Goal: Task Accomplishment & Management: Manage account settings

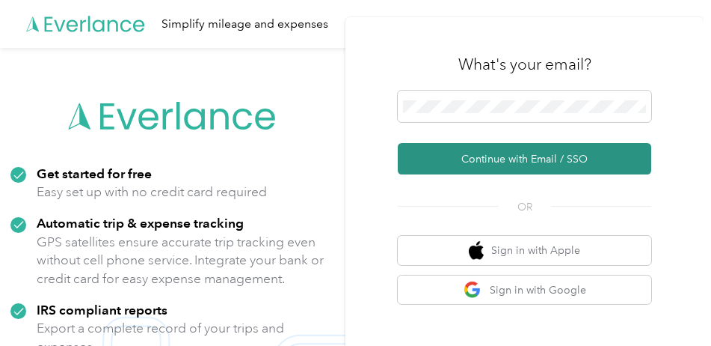
click at [477, 156] on button "Continue with Email / SSO" at bounding box center [525, 158] width 254 height 31
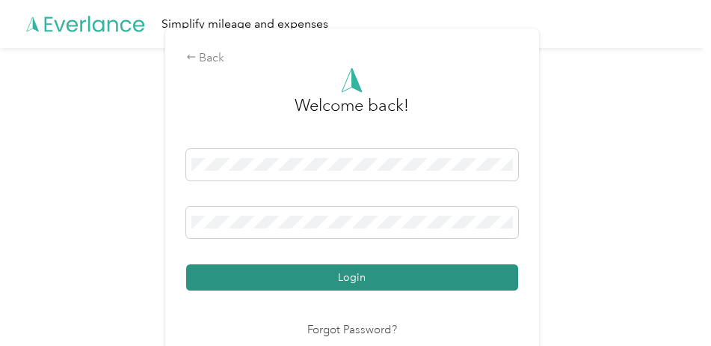
click at [358, 277] on button "Login" at bounding box center [352, 277] width 332 height 26
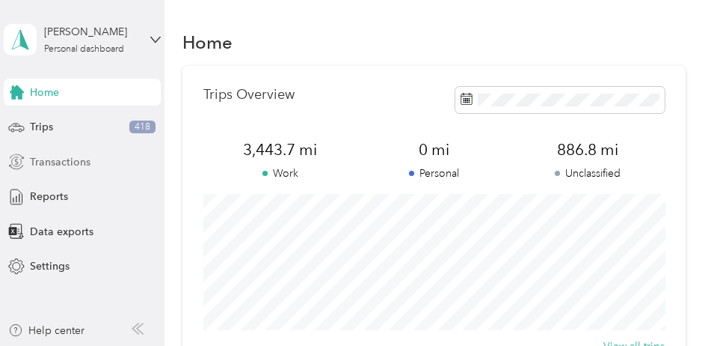
click at [55, 161] on span "Transactions" at bounding box center [60, 162] width 61 height 16
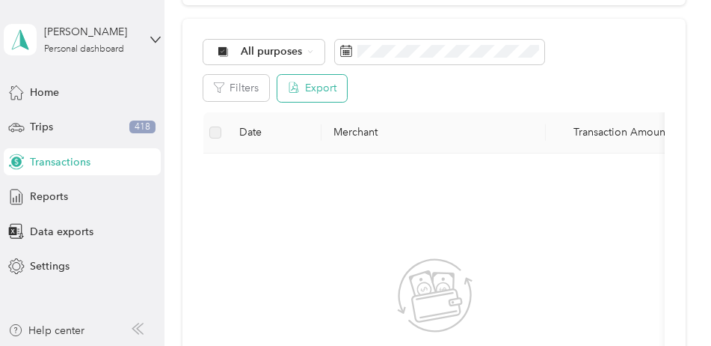
scroll to position [150, 0]
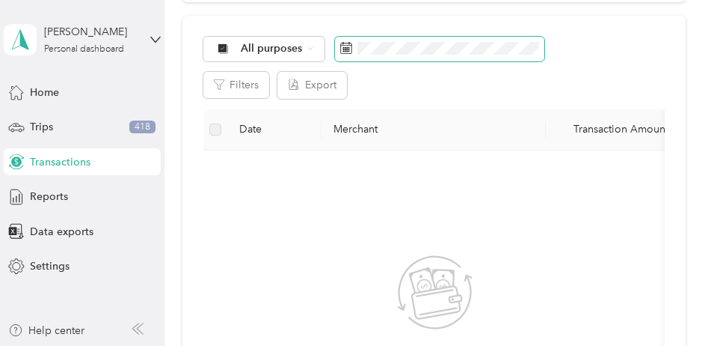
click at [351, 46] on span at bounding box center [439, 49] width 209 height 25
click at [345, 51] on rect at bounding box center [345, 50] width 1 height 1
click at [345, 48] on rect at bounding box center [345, 47] width 1 height 1
click at [340, 52] on span at bounding box center [439, 49] width 209 height 25
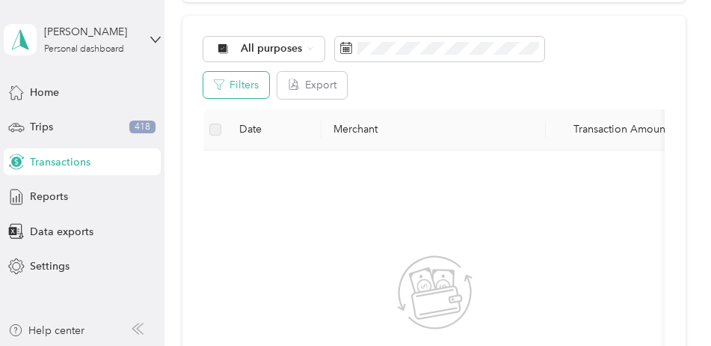
click at [248, 84] on button "Filters" at bounding box center [236, 85] width 66 height 26
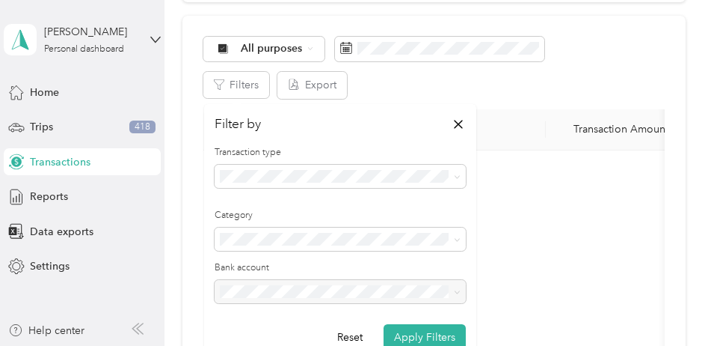
click at [316, 99] on div "All purposes Filters Export Date Merchant Transaction Amount Purpose Report No …" at bounding box center [434, 304] width 503 height 576
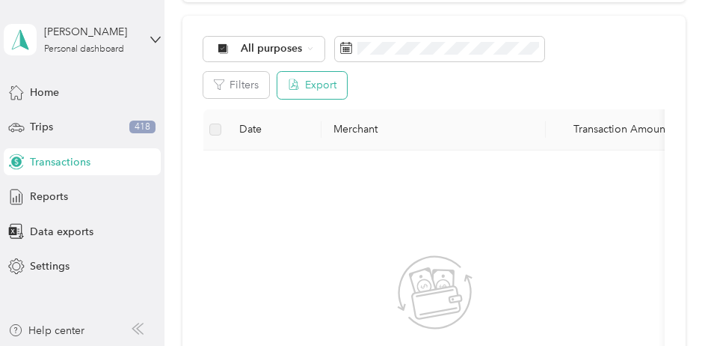
click at [319, 85] on button "Export" at bounding box center [313, 85] width 70 height 26
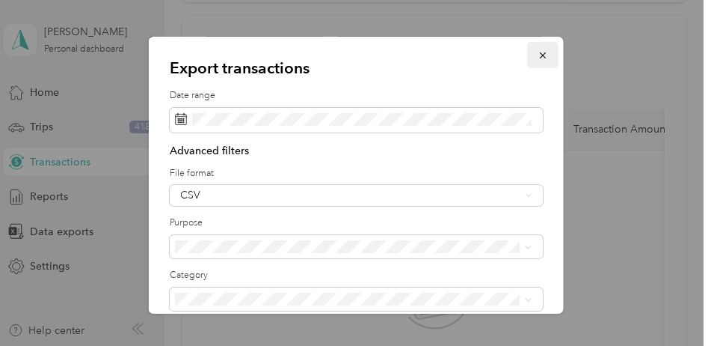
click at [537, 57] on icon "button" at bounding box center [542, 55] width 10 height 10
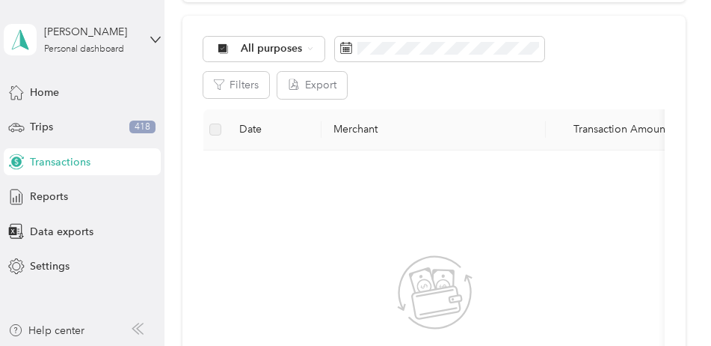
click at [48, 162] on span "Transactions" at bounding box center [60, 162] width 61 height 16
click at [40, 129] on span "Trips" at bounding box center [41, 127] width 23 height 16
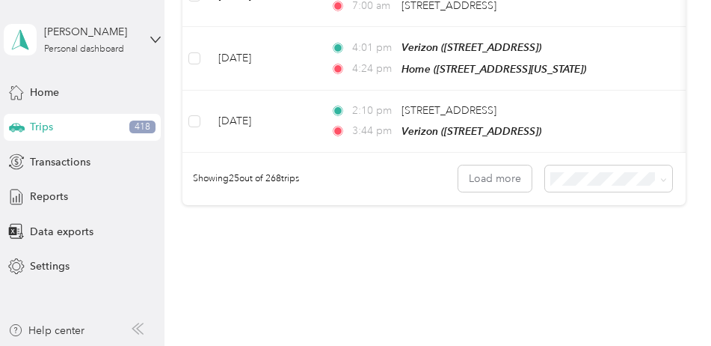
scroll to position [1683, 0]
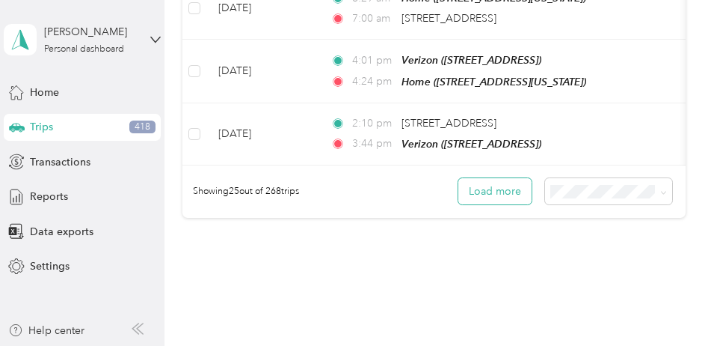
click at [500, 180] on button "Load more" at bounding box center [495, 191] width 73 height 26
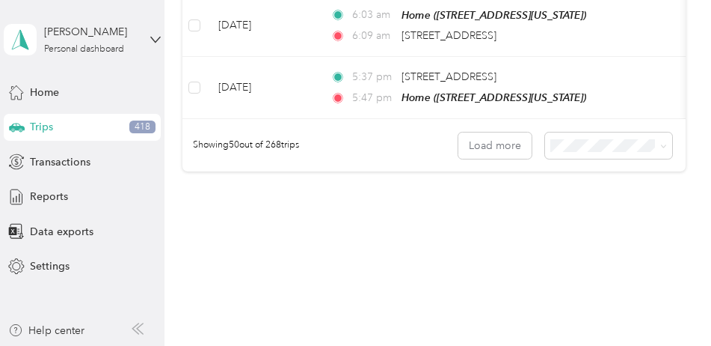
scroll to position [3291, 0]
click at [510, 132] on button "Load more" at bounding box center [495, 145] width 73 height 26
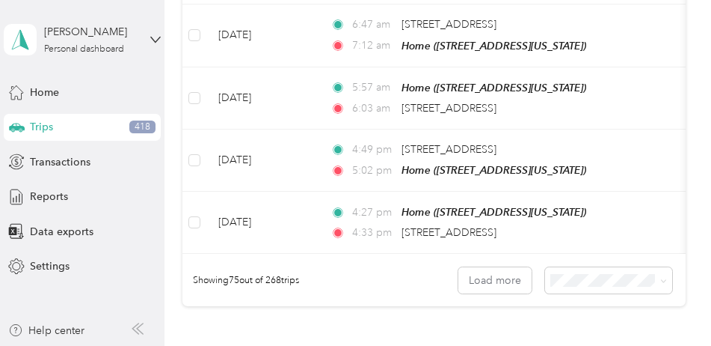
scroll to position [4788, 0]
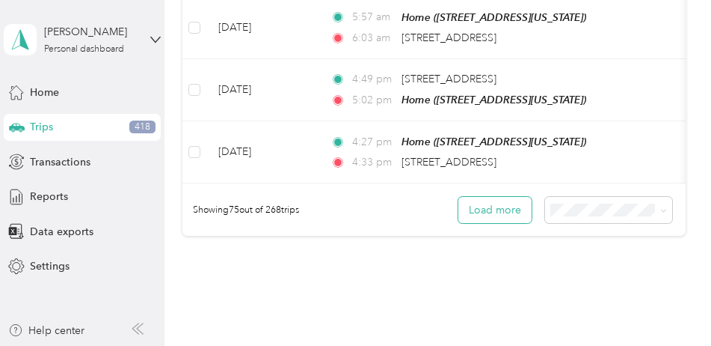
click at [480, 197] on button "Load more" at bounding box center [495, 210] width 73 height 26
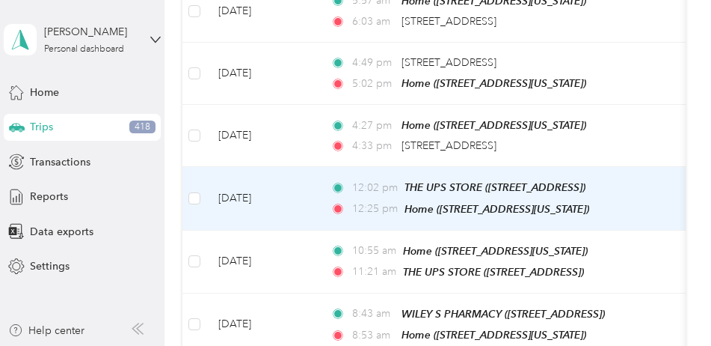
scroll to position [4747, 0]
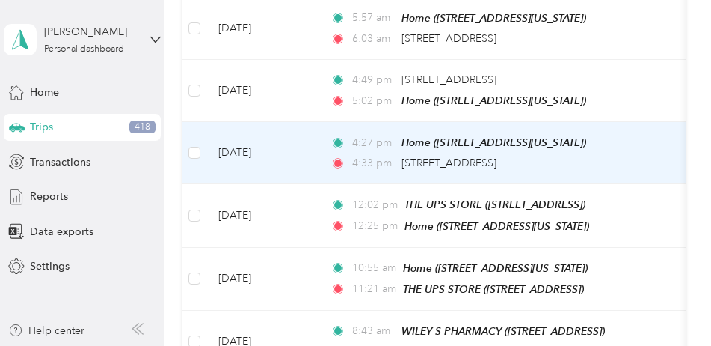
click at [187, 122] on td at bounding box center [195, 153] width 24 height 62
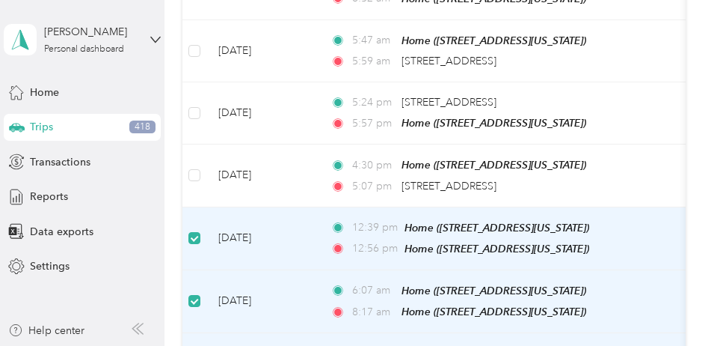
scroll to position [4037, 0]
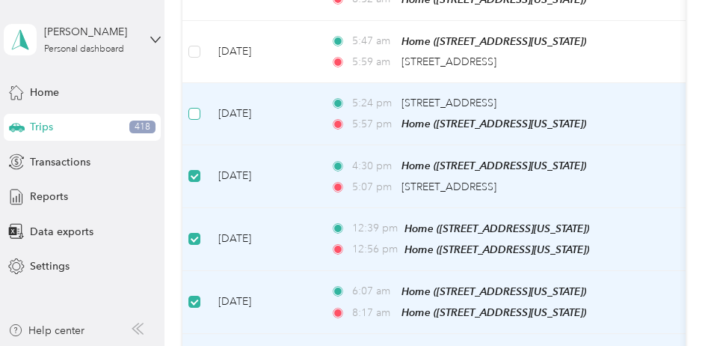
click at [198, 105] on label at bounding box center [195, 113] width 12 height 16
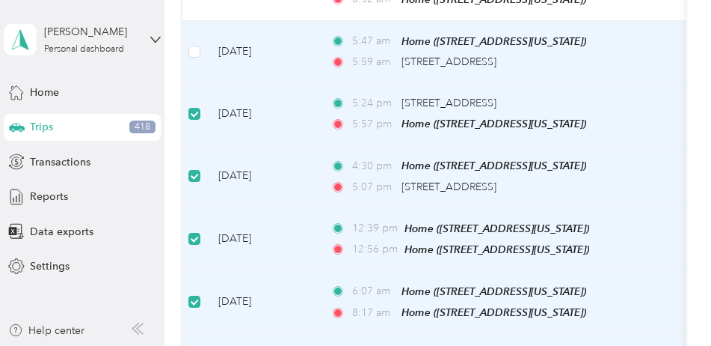
click at [201, 29] on td at bounding box center [195, 52] width 24 height 62
click at [194, 43] on label at bounding box center [195, 51] width 12 height 16
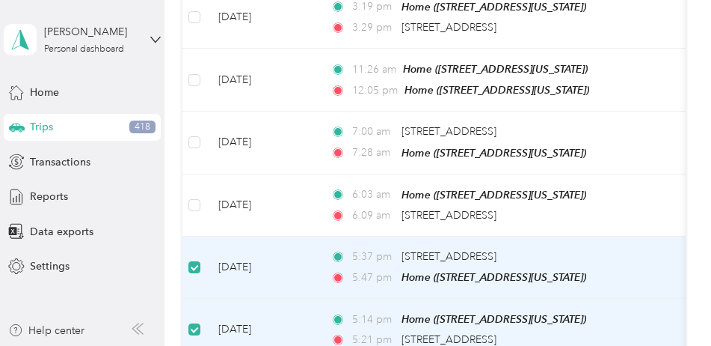
scroll to position [3064, 0]
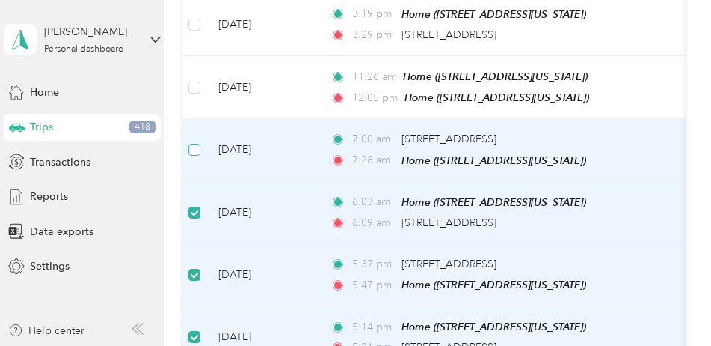
click at [195, 141] on label at bounding box center [195, 149] width 12 height 16
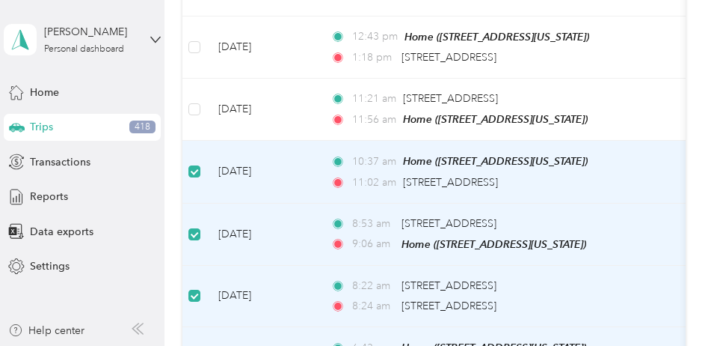
scroll to position [1718, 0]
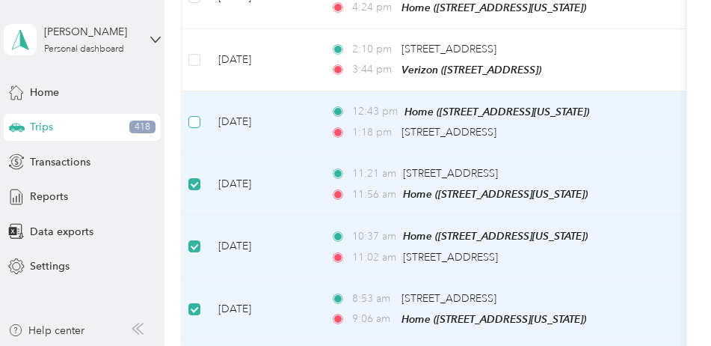
click at [195, 114] on label at bounding box center [195, 122] width 12 height 16
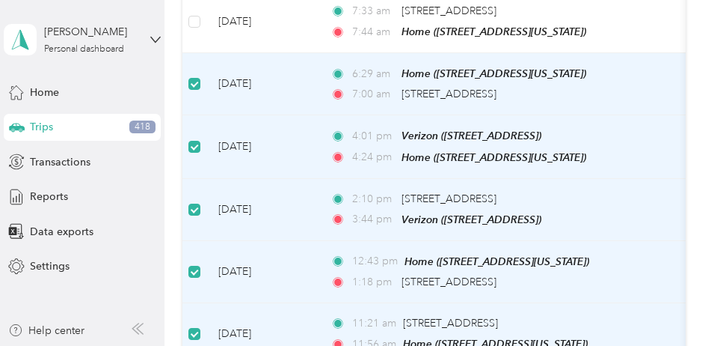
scroll to position [1456, 0]
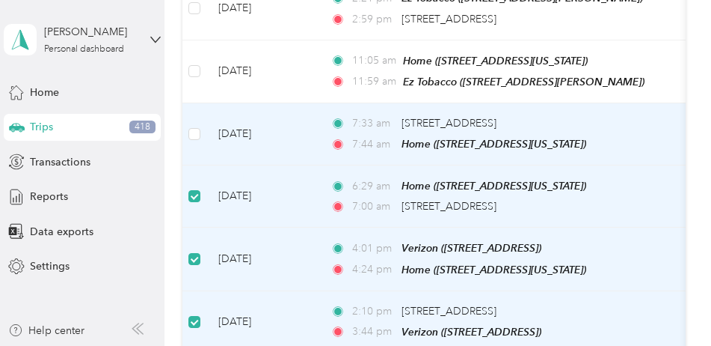
click at [202, 122] on td at bounding box center [195, 134] width 24 height 62
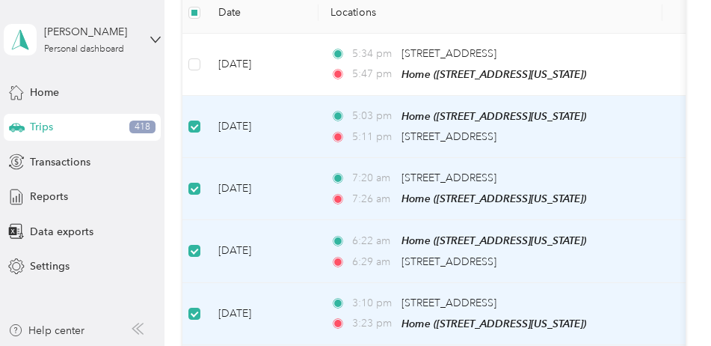
scroll to position [147, 0]
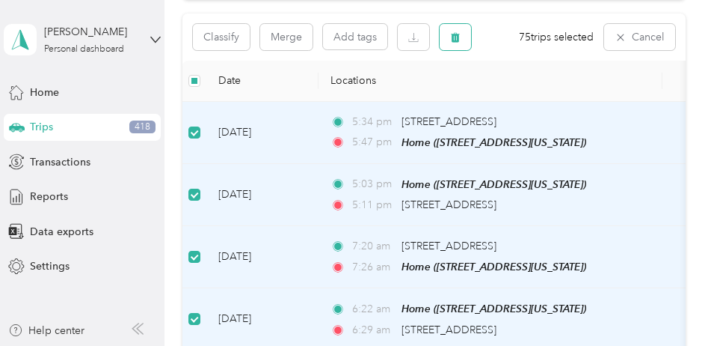
click at [458, 38] on icon "button" at bounding box center [455, 37] width 9 height 10
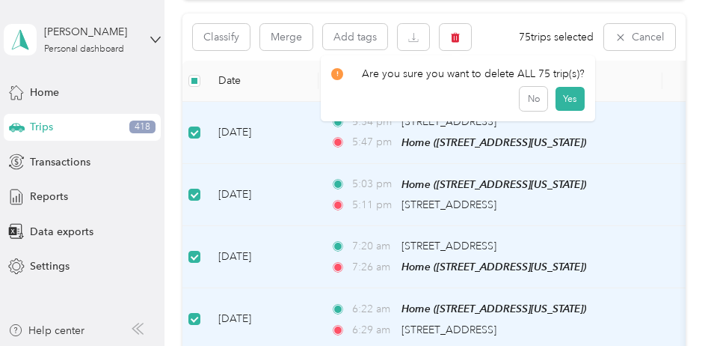
drag, startPoint x: 563, startPoint y: 101, endPoint x: 536, endPoint y: 110, distance: 28.4
click at [563, 102] on button "Yes" at bounding box center [570, 99] width 29 height 24
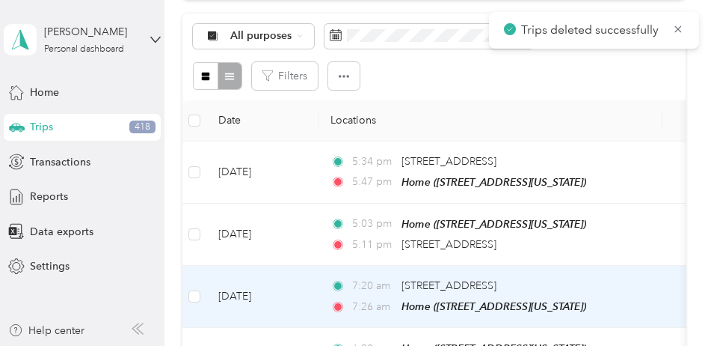
scroll to position [187, 0]
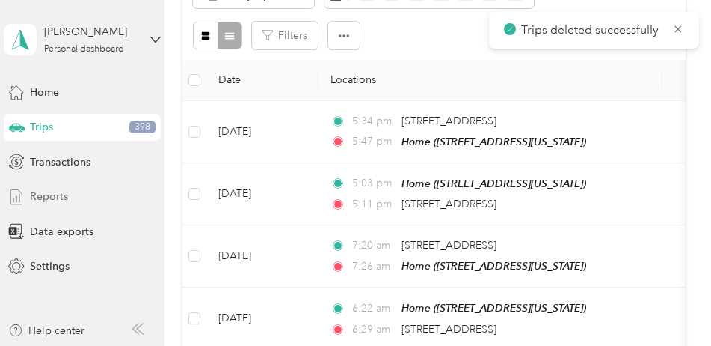
click at [47, 200] on span "Reports" at bounding box center [49, 197] width 38 height 16
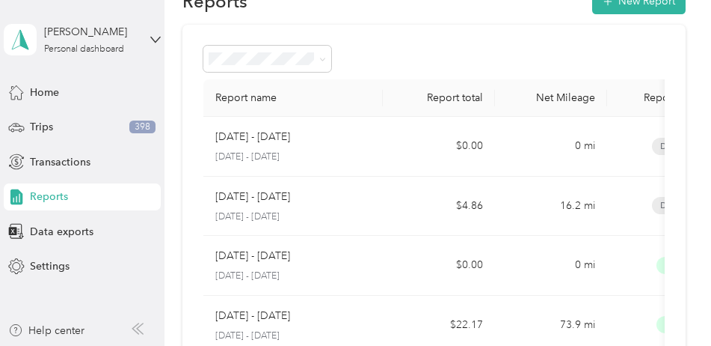
scroll to position [37, 0]
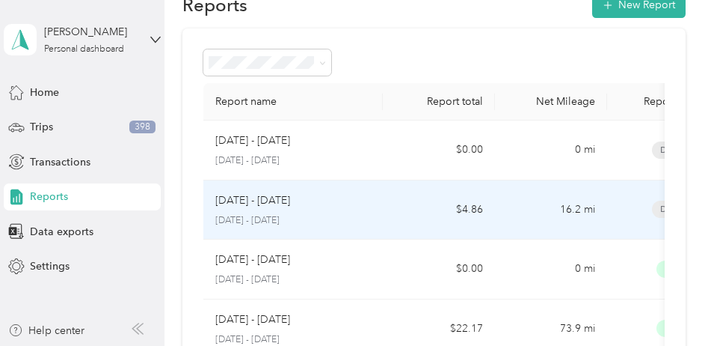
click at [658, 208] on span "Draft" at bounding box center [674, 208] width 45 height 17
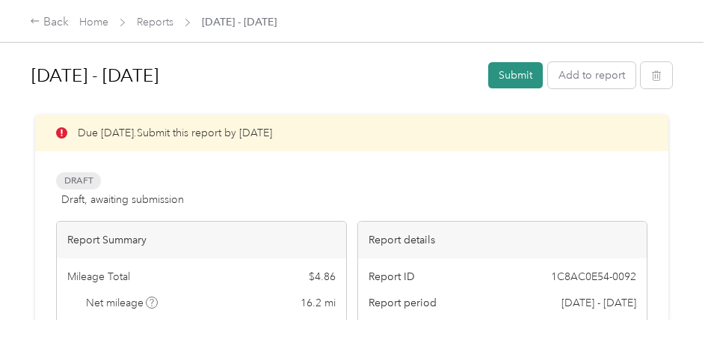
click at [508, 86] on button "Submit" at bounding box center [515, 75] width 55 height 26
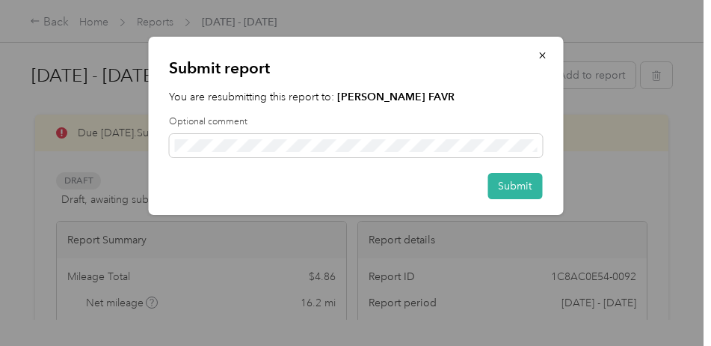
click at [542, 185] on div "Submit report You are resubmitting this report to: [PERSON_NAME] FAVR Optional …" at bounding box center [355, 126] width 415 height 178
click at [503, 187] on button "Submit" at bounding box center [515, 186] width 55 height 26
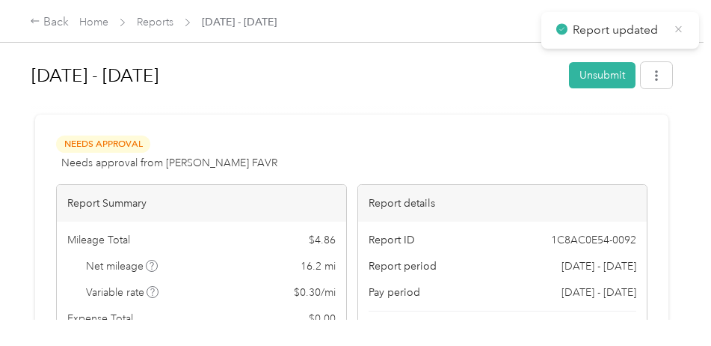
click at [675, 32] on icon at bounding box center [678, 28] width 11 height 13
